Goal: Feedback & Contribution: Contribute content

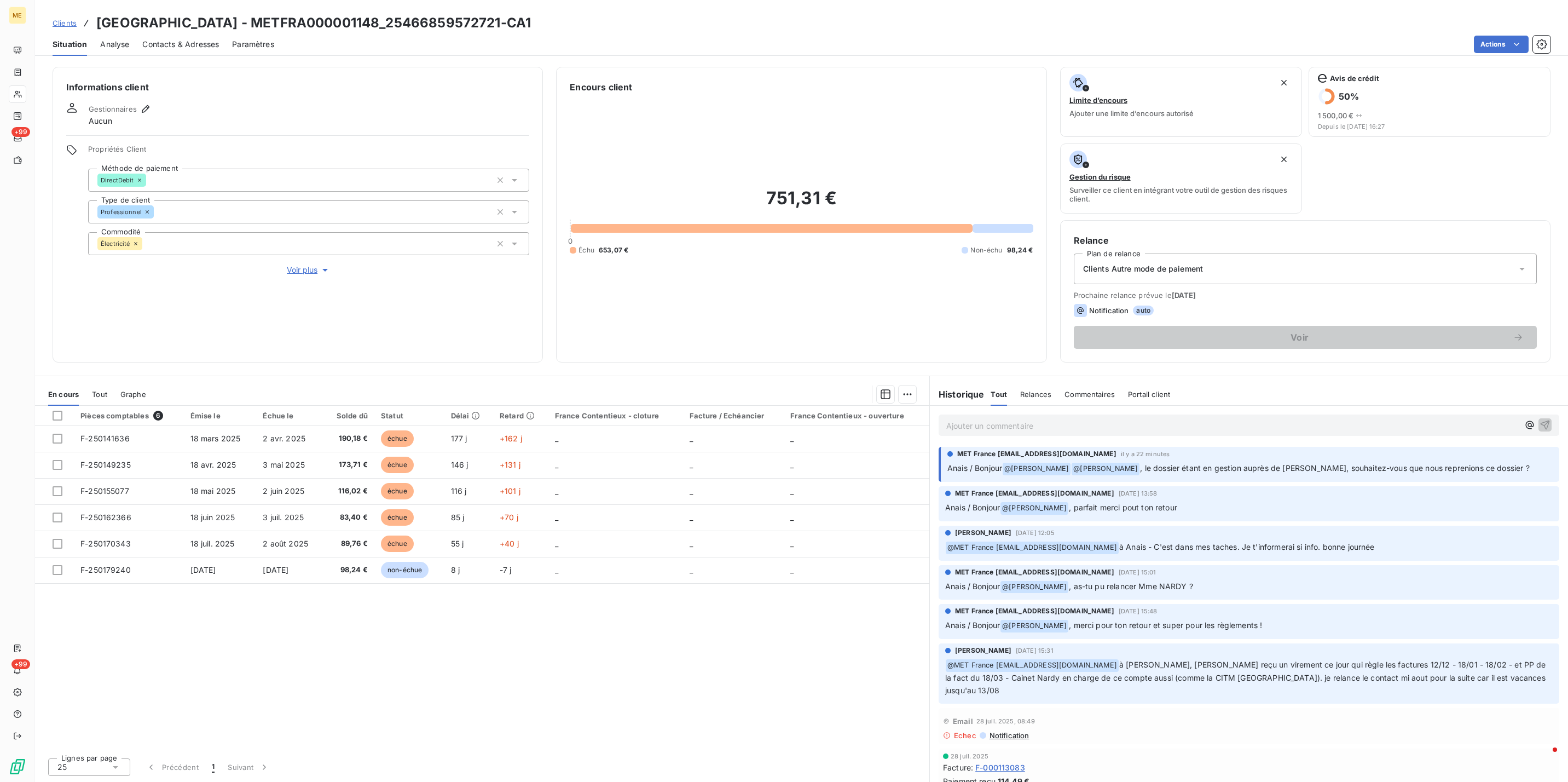
click at [299, 276] on button "Voir plus" at bounding box center [308, 270] width 441 height 12
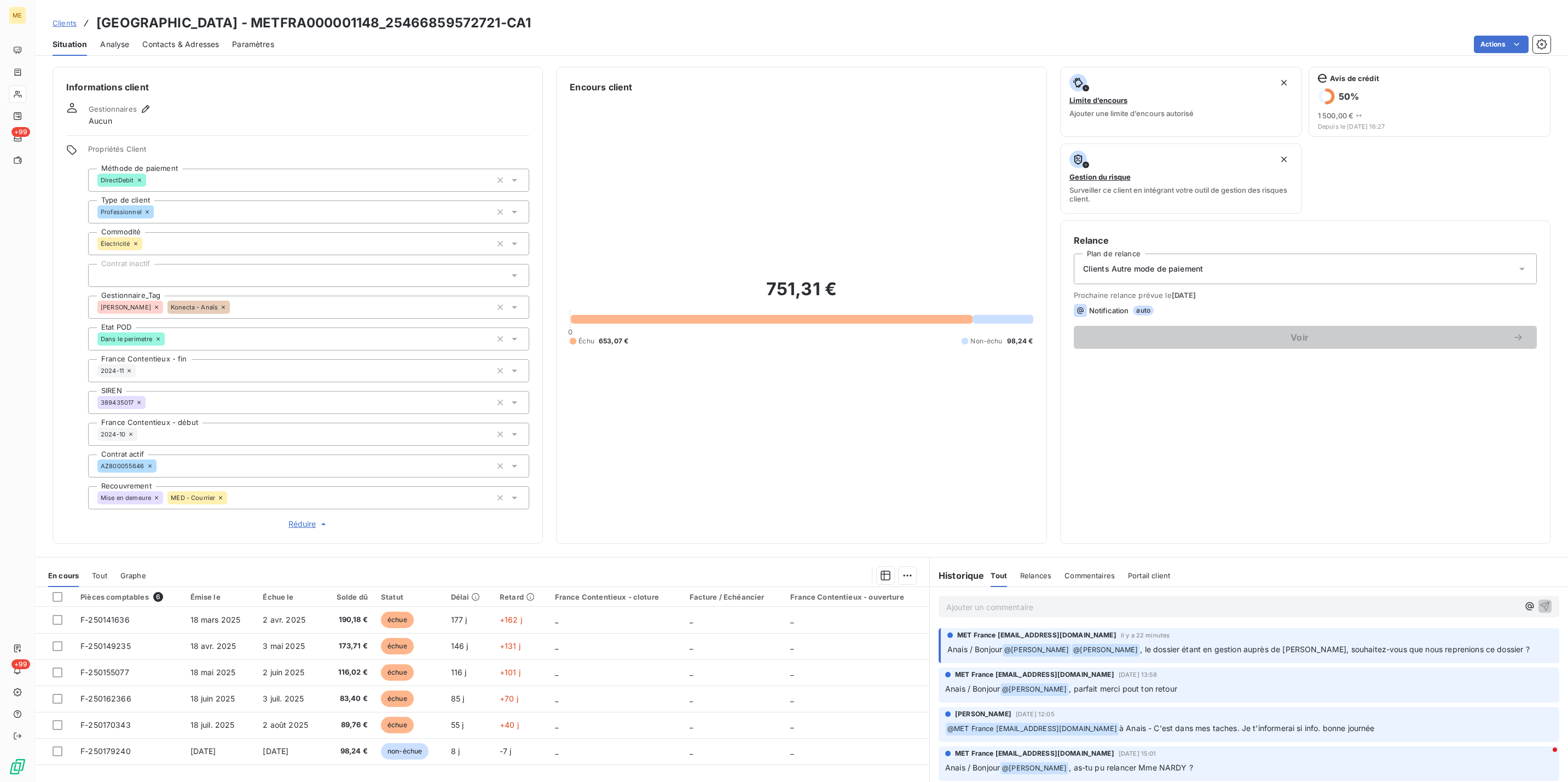
click at [973, 611] on p "Ajouter un commentaire ﻿" at bounding box center [1232, 607] width 572 height 14
